Goal: Download file/media

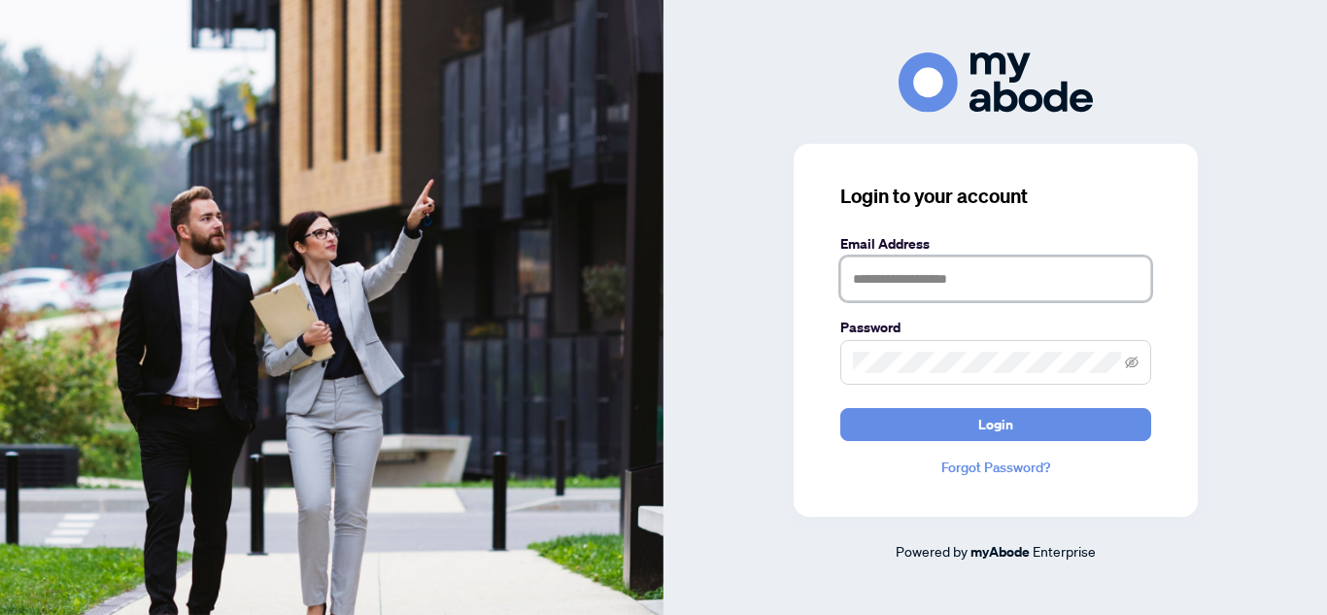
click at [916, 267] on input "text" at bounding box center [996, 279] width 311 height 45
type input "**********"
click at [941, 350] on span at bounding box center [996, 362] width 311 height 45
click at [841, 408] on button "Login" at bounding box center [996, 424] width 311 height 33
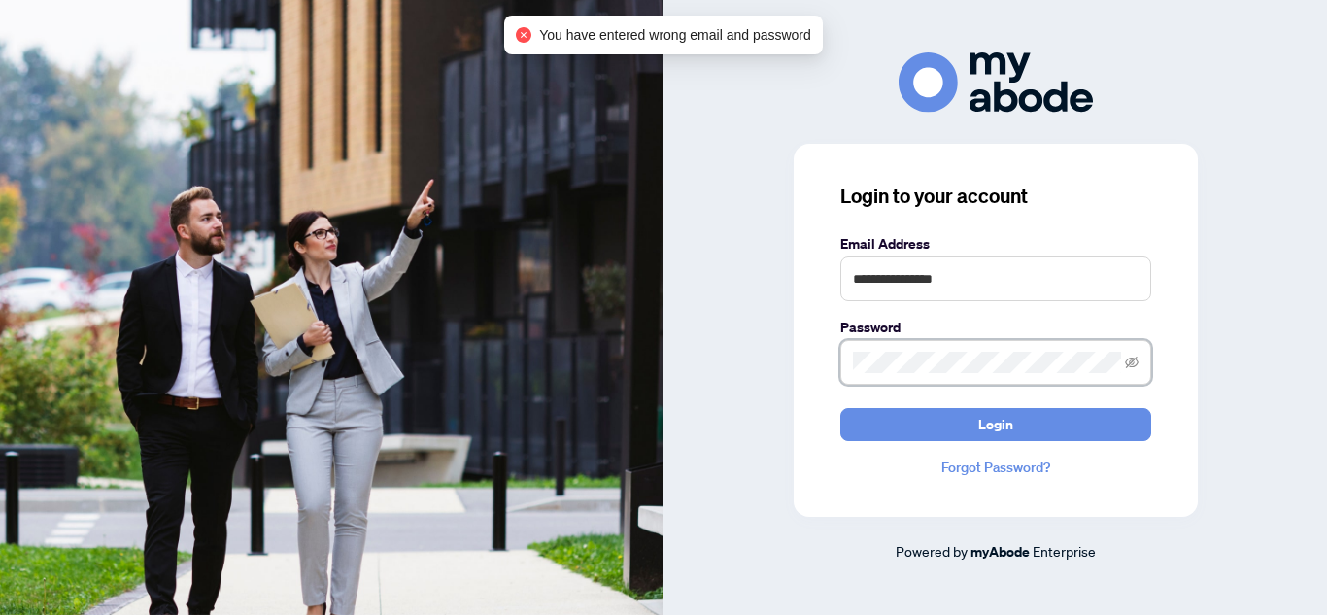
click at [841, 408] on button "Login" at bounding box center [996, 424] width 311 height 33
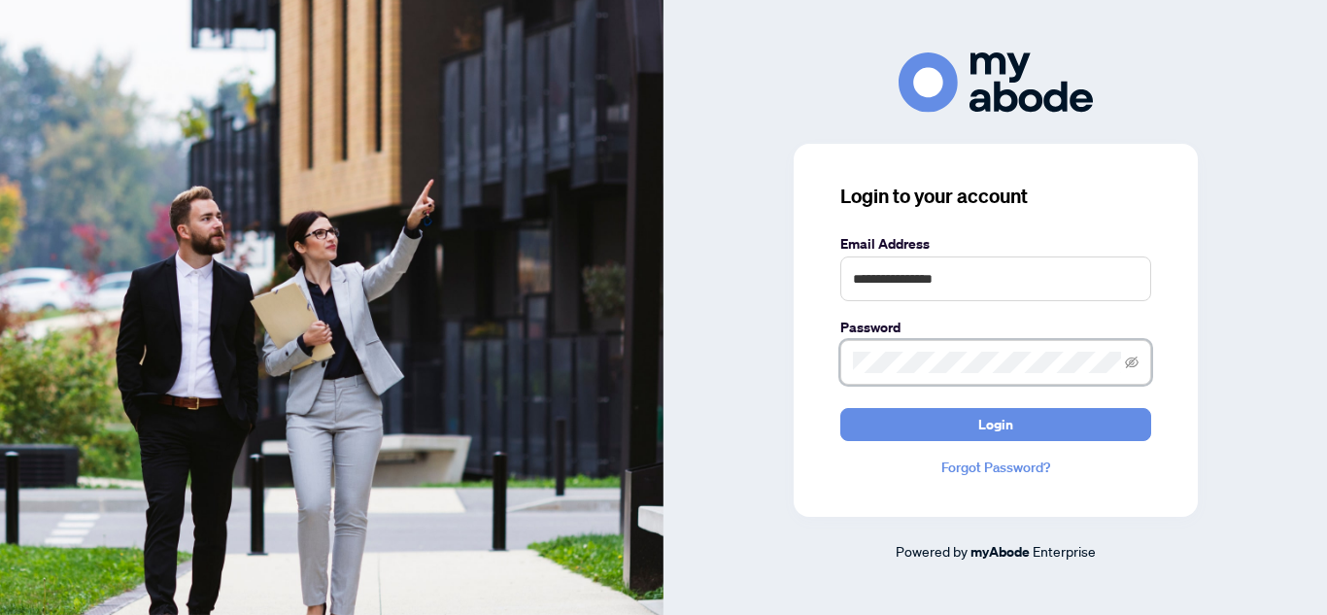
click at [841, 408] on button "Login" at bounding box center [996, 424] width 311 height 33
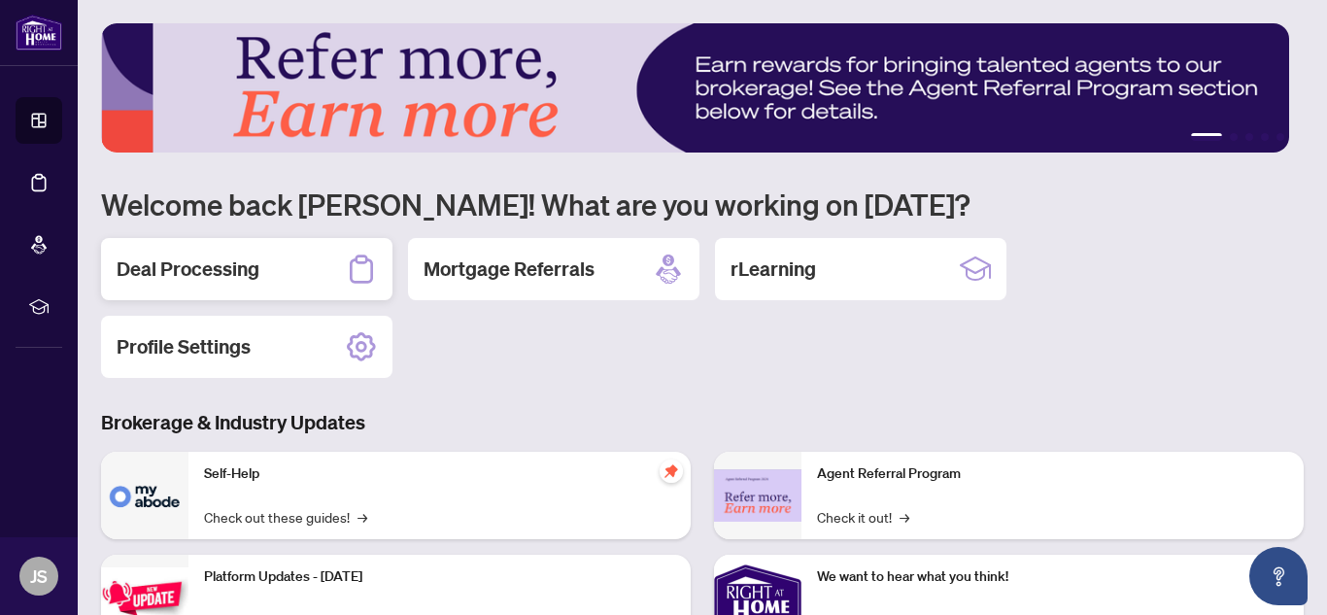
click at [282, 275] on div "Deal Processing" at bounding box center [247, 269] width 292 height 62
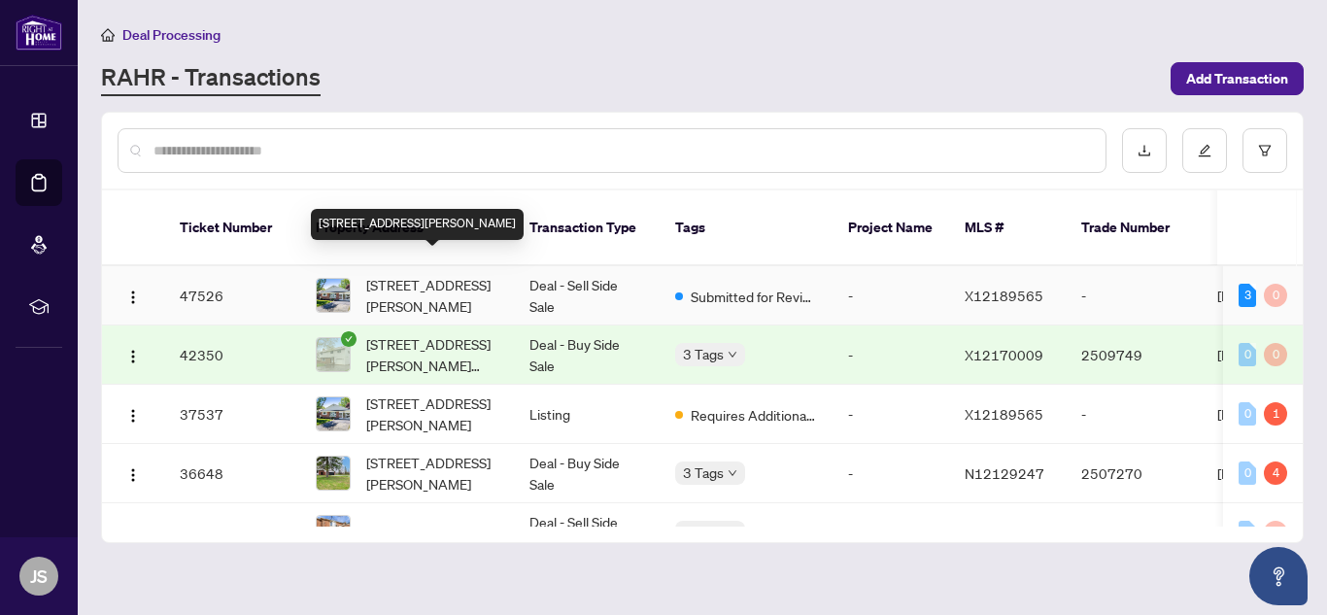
click at [449, 274] on span "[STREET_ADDRESS][PERSON_NAME]" at bounding box center [432, 295] width 132 height 43
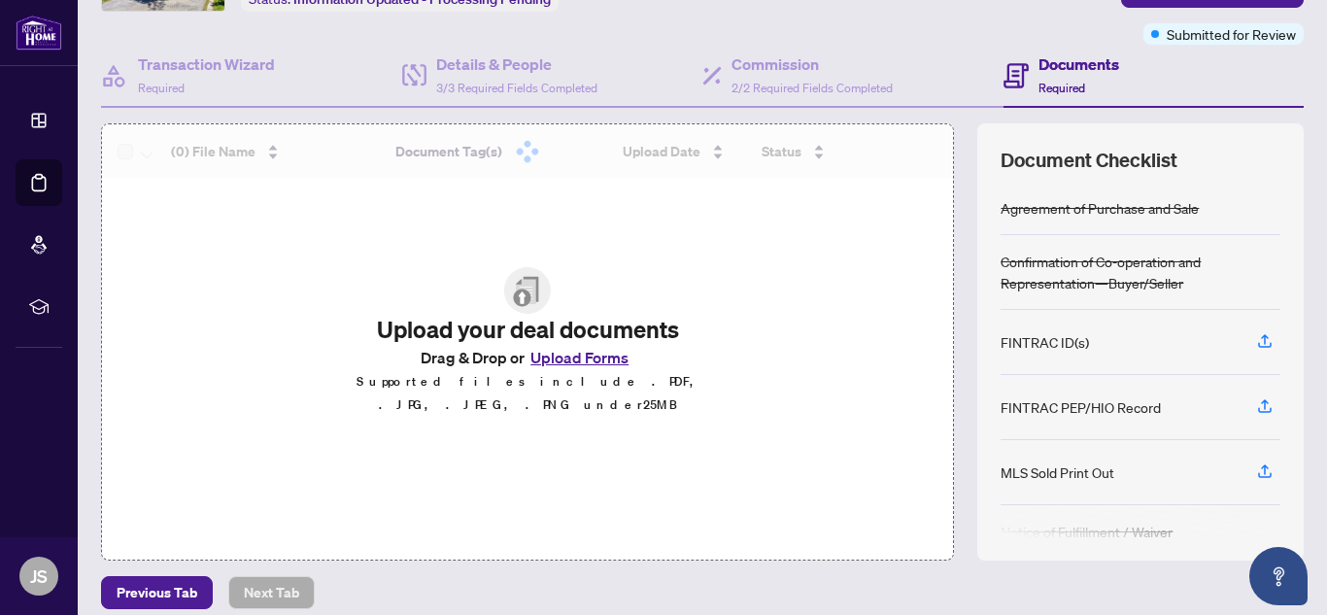
scroll to position [227, 0]
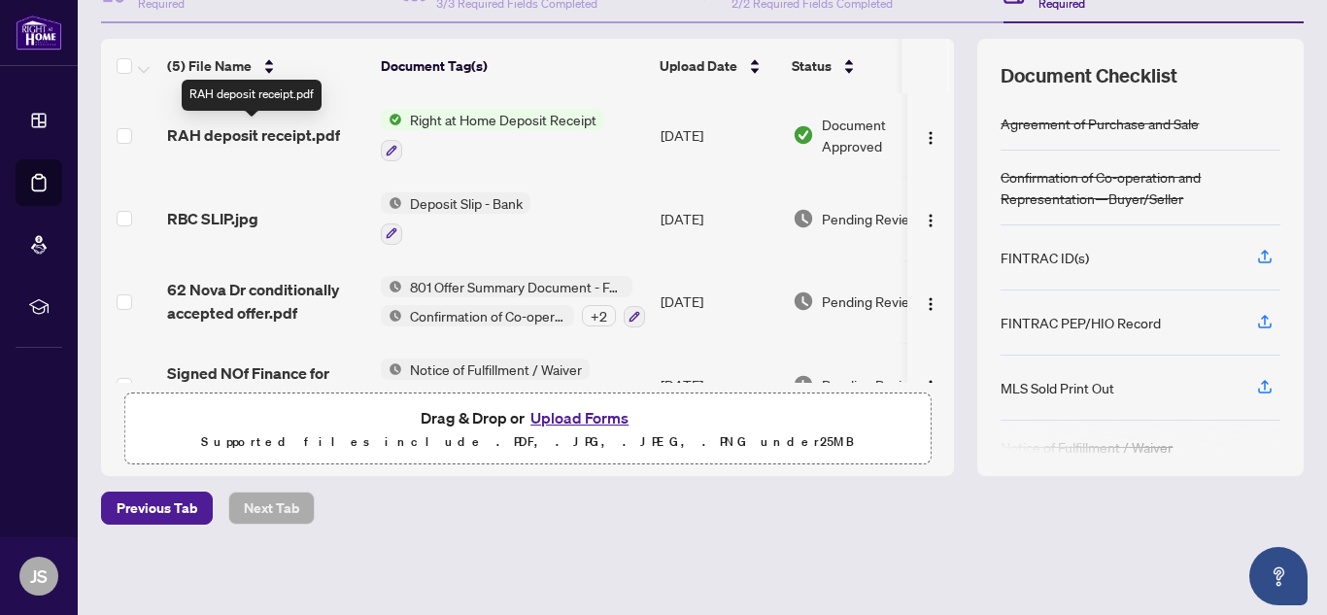
click at [273, 145] on span "RAH deposit receipt.pdf" at bounding box center [253, 134] width 173 height 23
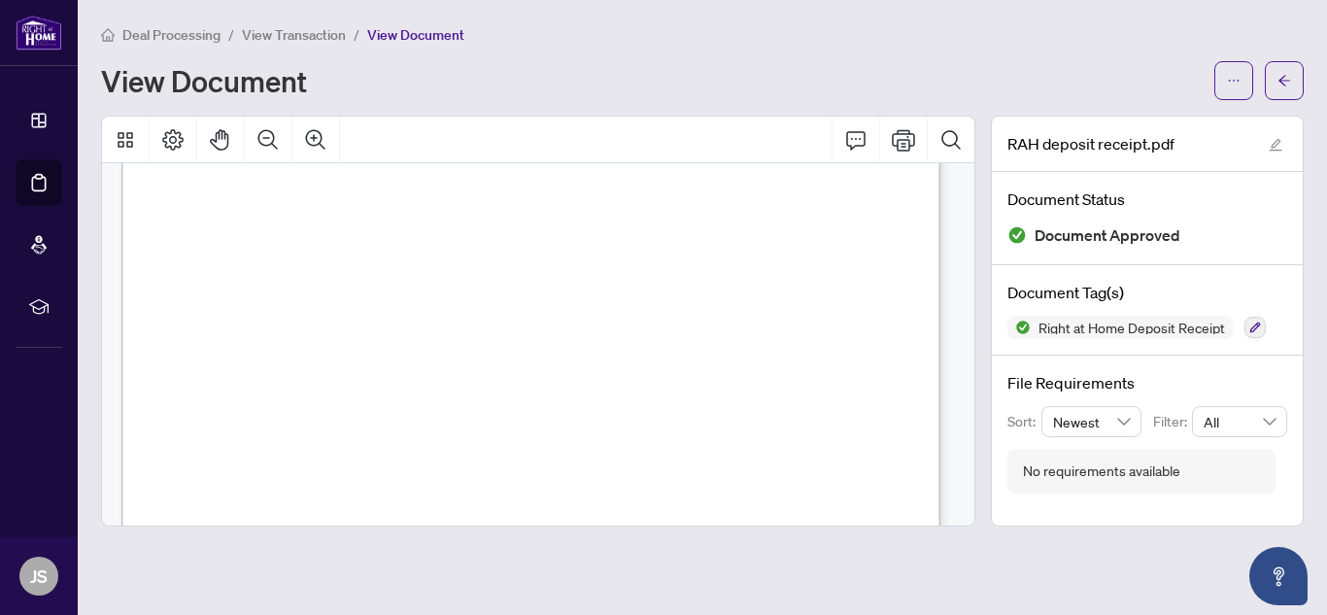
scroll to position [737, 0]
click at [736, 259] on div "Right at Home Realty [STREET_ADDRESS][PERSON_NAME] Receipt [DATE] RECEIVED FROM…" at bounding box center [685, 176] width 1128 height 1461
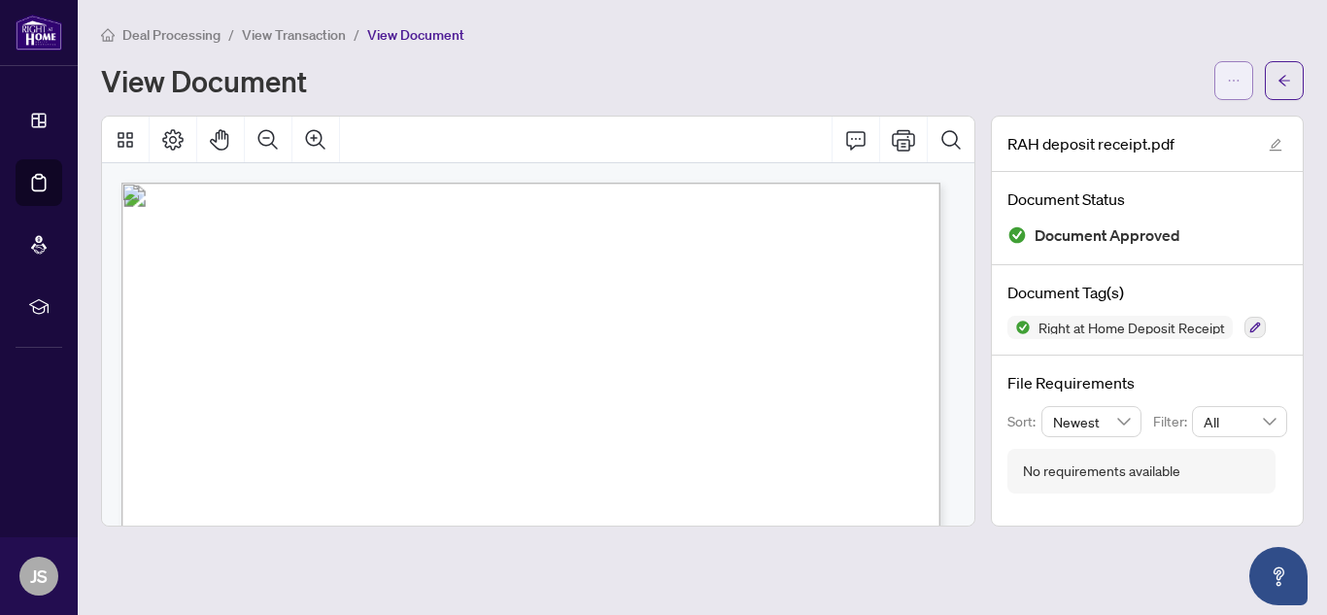
click at [1222, 86] on button "button" at bounding box center [1234, 80] width 39 height 39
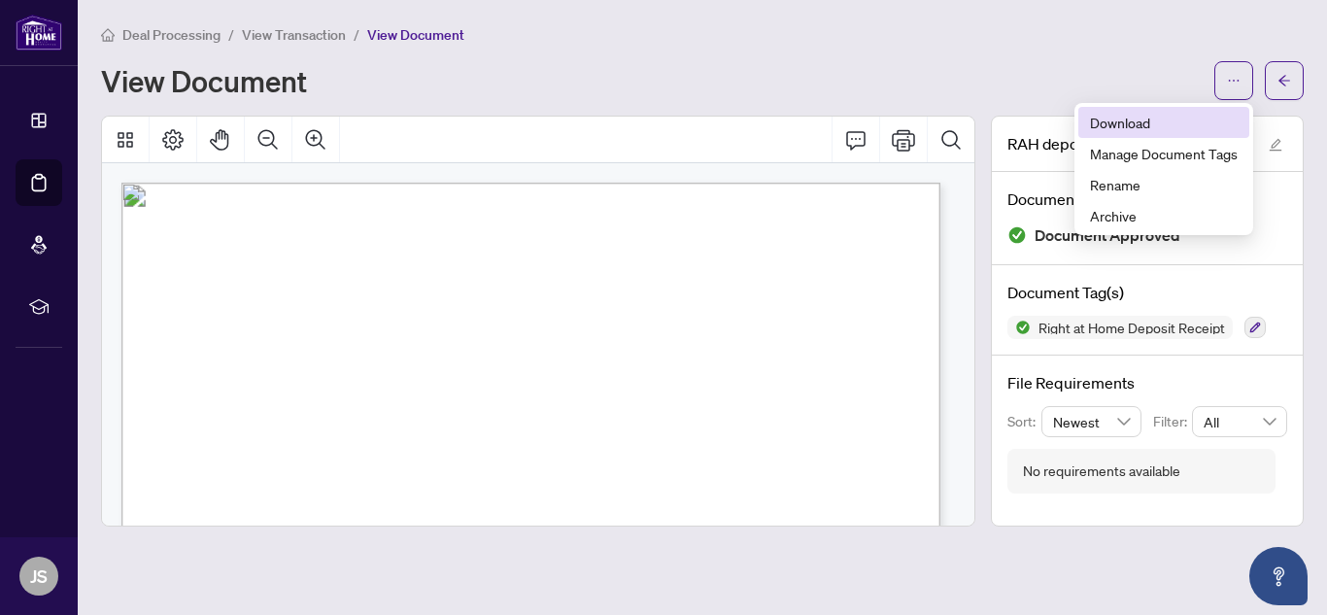
click at [1160, 133] on li "Download" at bounding box center [1164, 122] width 171 height 31
